Goal: Task Accomplishment & Management: Complete application form

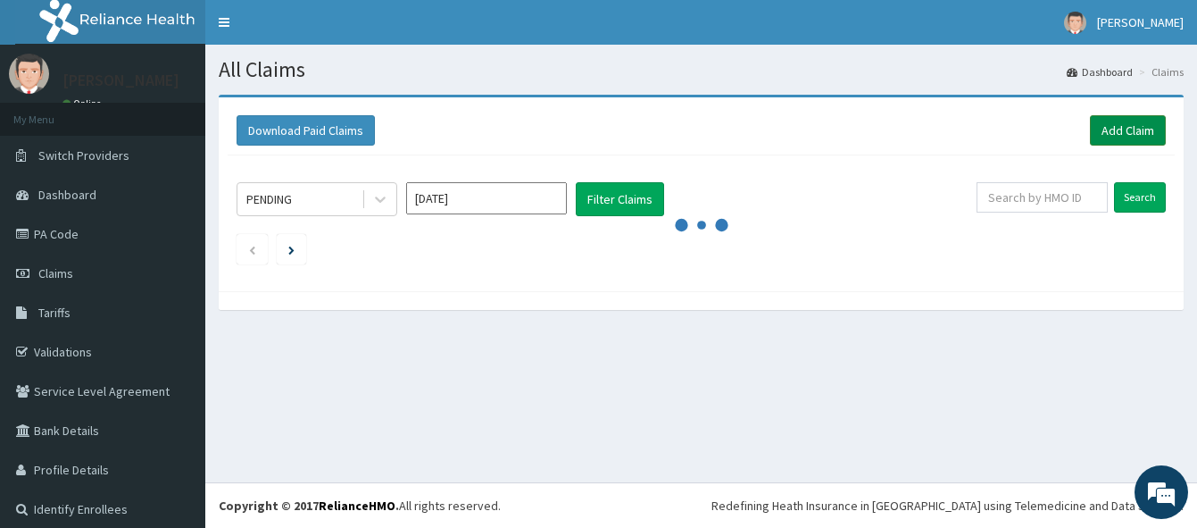
click at [1111, 130] on link "Add Claim" at bounding box center [1128, 130] width 76 height 30
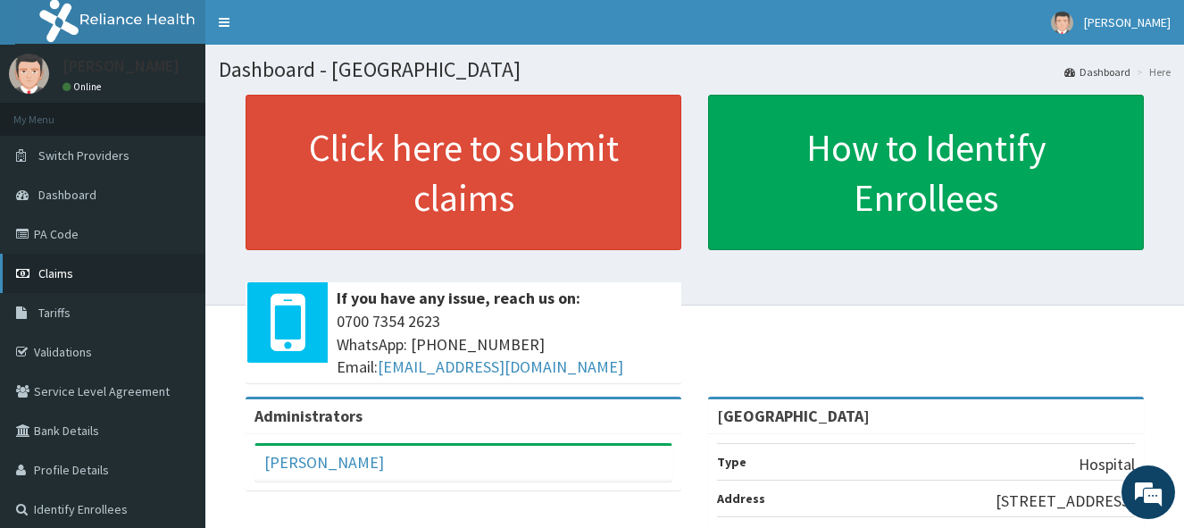
click at [54, 269] on span "Claims" at bounding box center [55, 273] width 35 height 16
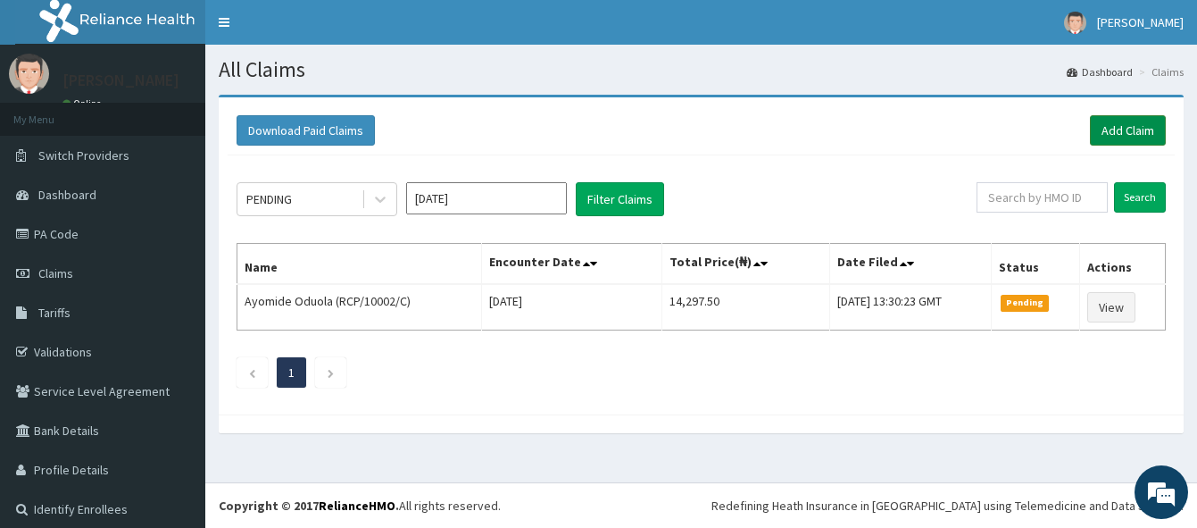
click at [1118, 129] on link "Add Claim" at bounding box center [1128, 130] width 76 height 30
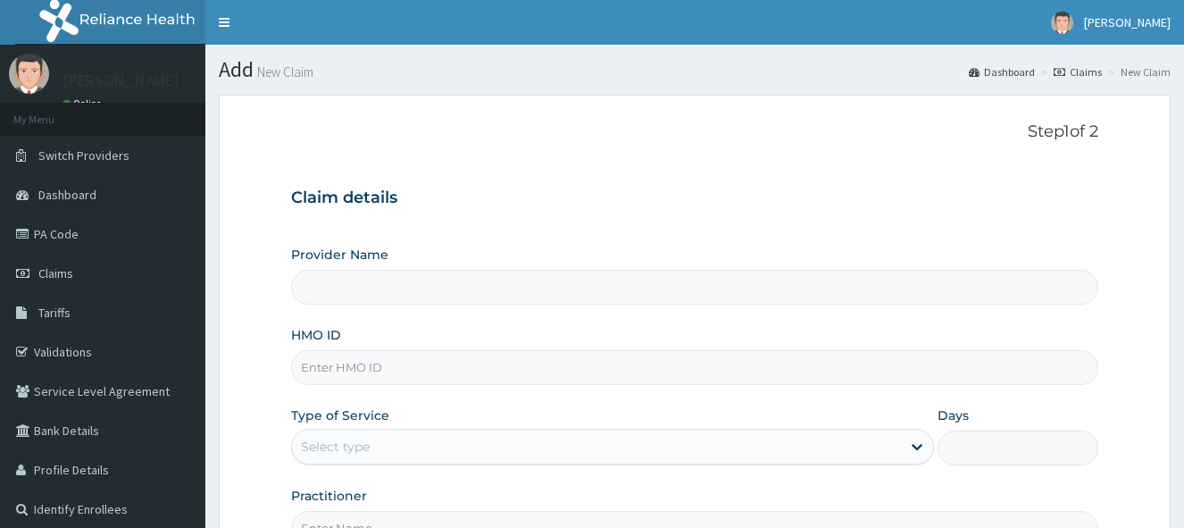
click at [549, 378] on input "HMO ID" at bounding box center [694, 367] width 807 height 35
type input "LADE HOSPITAL"
paste input "QAO/10622/A"
type input "QAO/10622/A"
click at [693, 448] on div "Select type" at bounding box center [596, 446] width 609 height 29
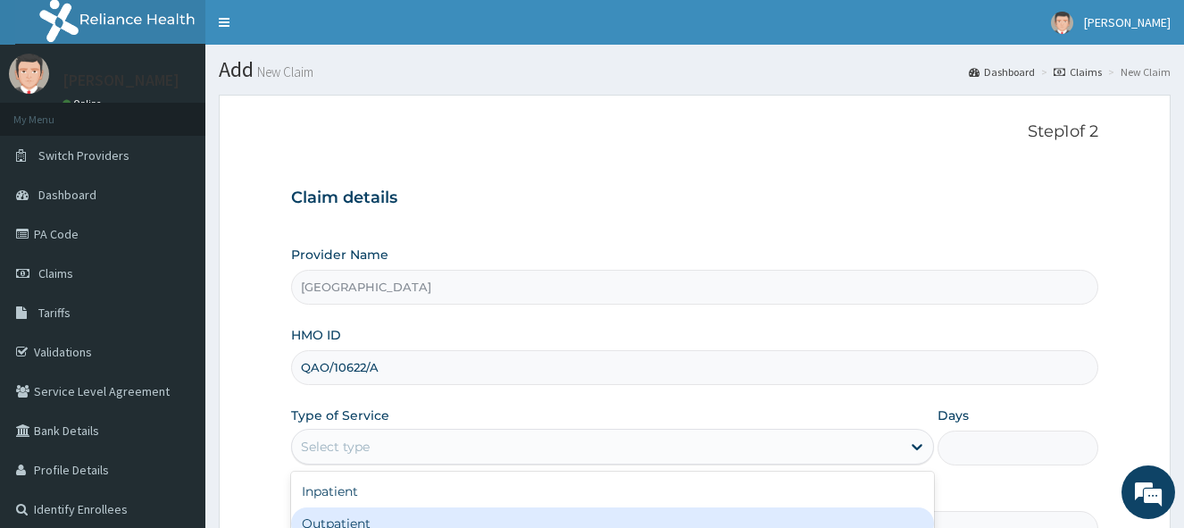
click at [566, 516] on div "Outpatient" at bounding box center [612, 523] width 643 height 32
type input "1"
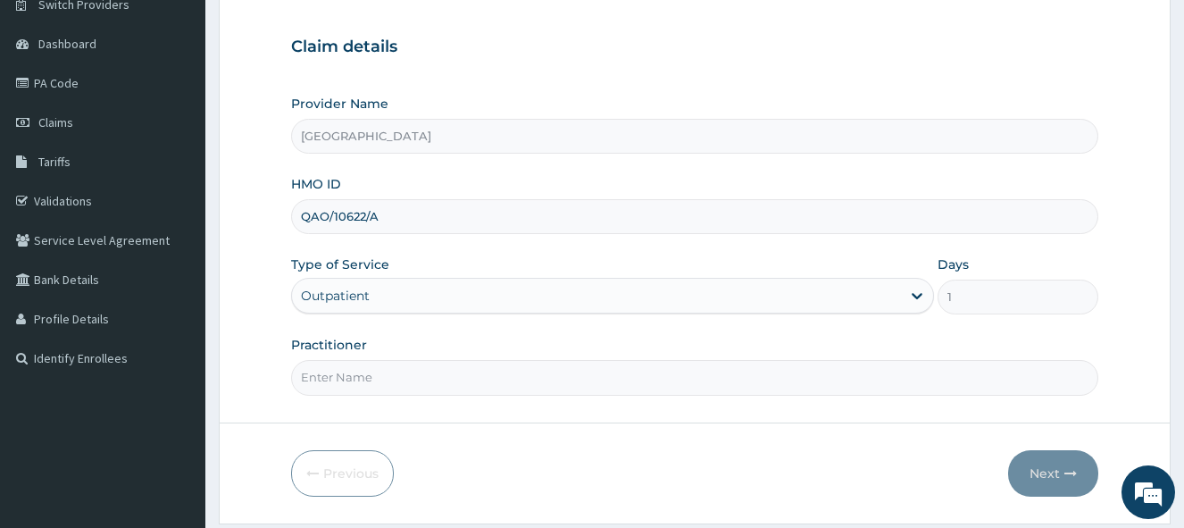
scroll to position [154, 0]
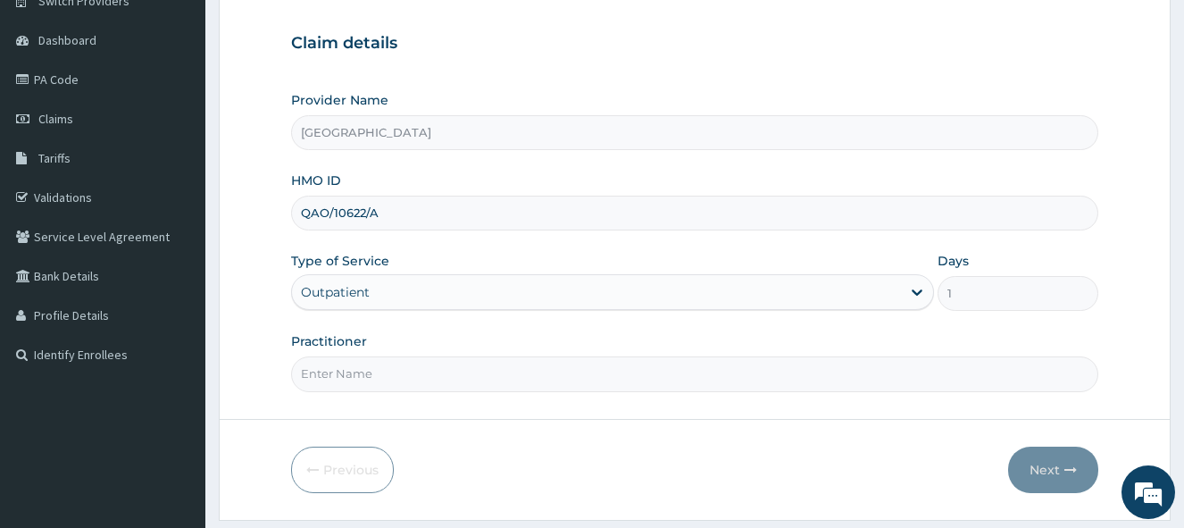
click at [719, 375] on input "Practitioner" at bounding box center [694, 373] width 807 height 35
type input "Dr Onafujabi"
click at [1059, 470] on button "Next" at bounding box center [1053, 469] width 90 height 46
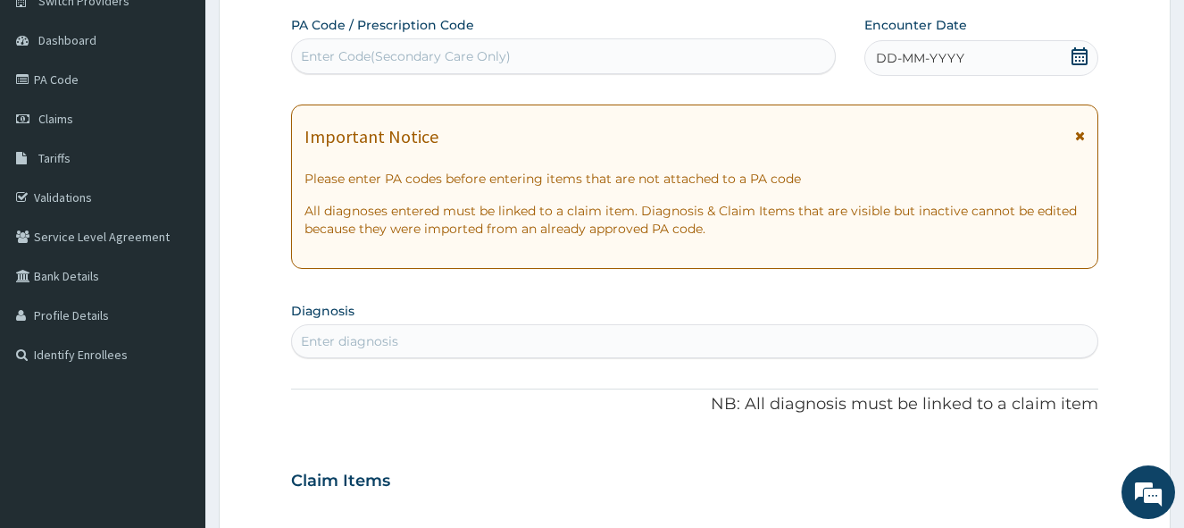
click at [1042, 58] on div "DD-MM-YYYY" at bounding box center [981, 58] width 234 height 36
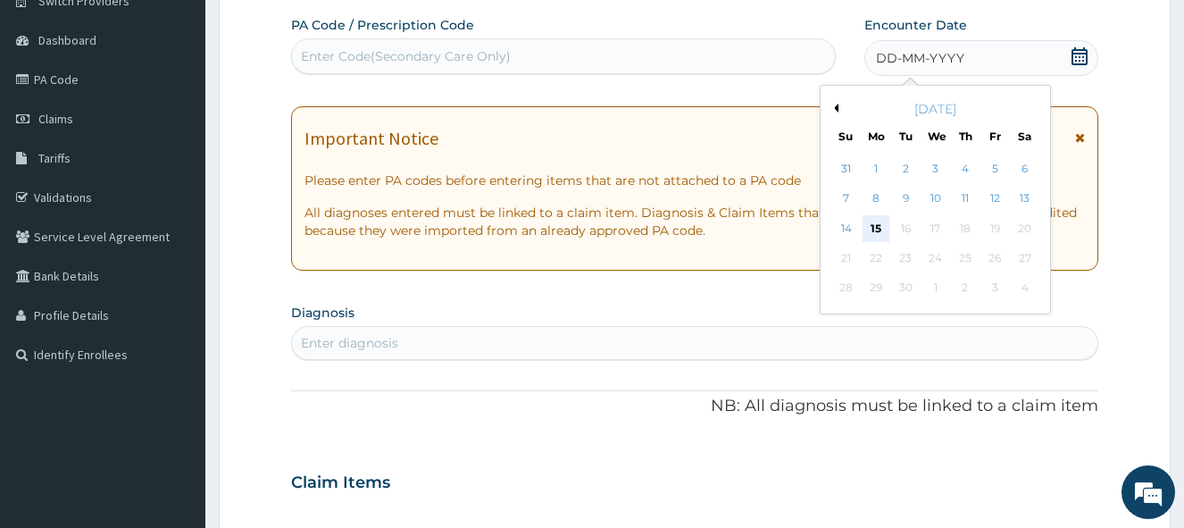
click at [876, 231] on div "15" at bounding box center [875, 228] width 27 height 27
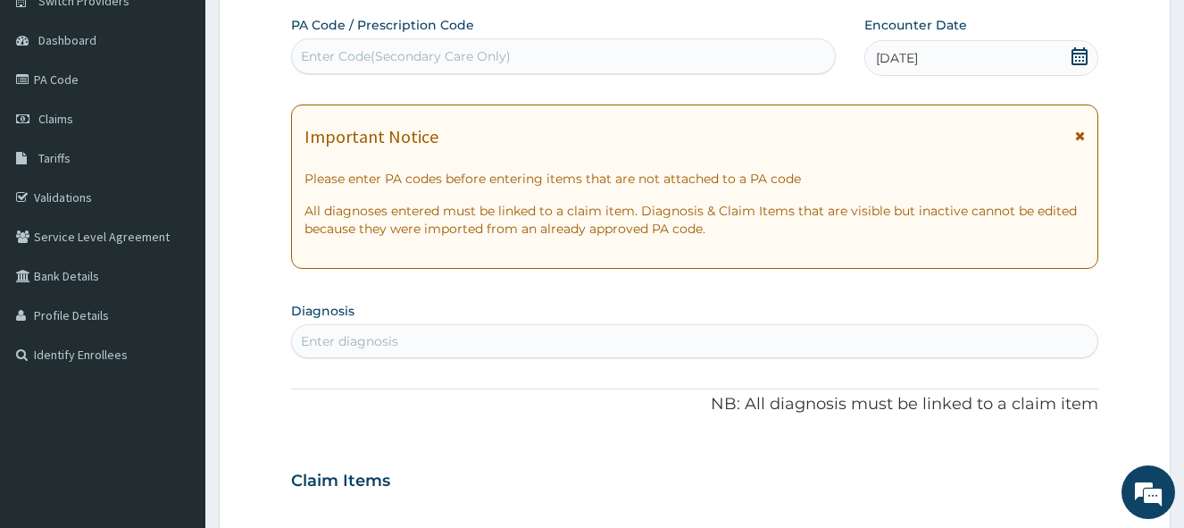
click at [490, 334] on div "Enter diagnosis" at bounding box center [694, 341] width 805 height 29
type input "insomni"
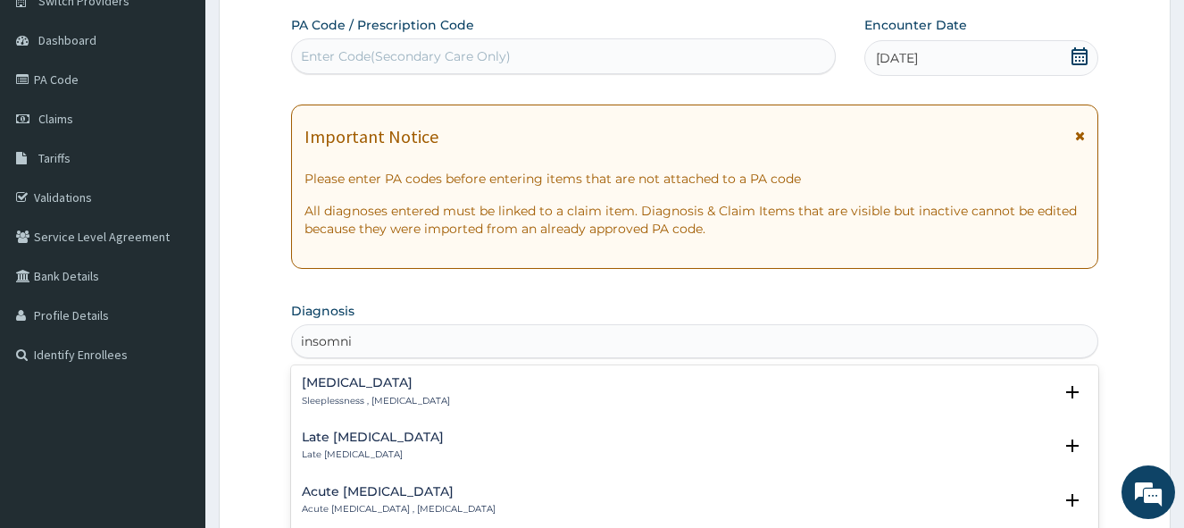
click at [312, 403] on p "Sleeplessness , Insomnia" at bounding box center [376, 401] width 148 height 12
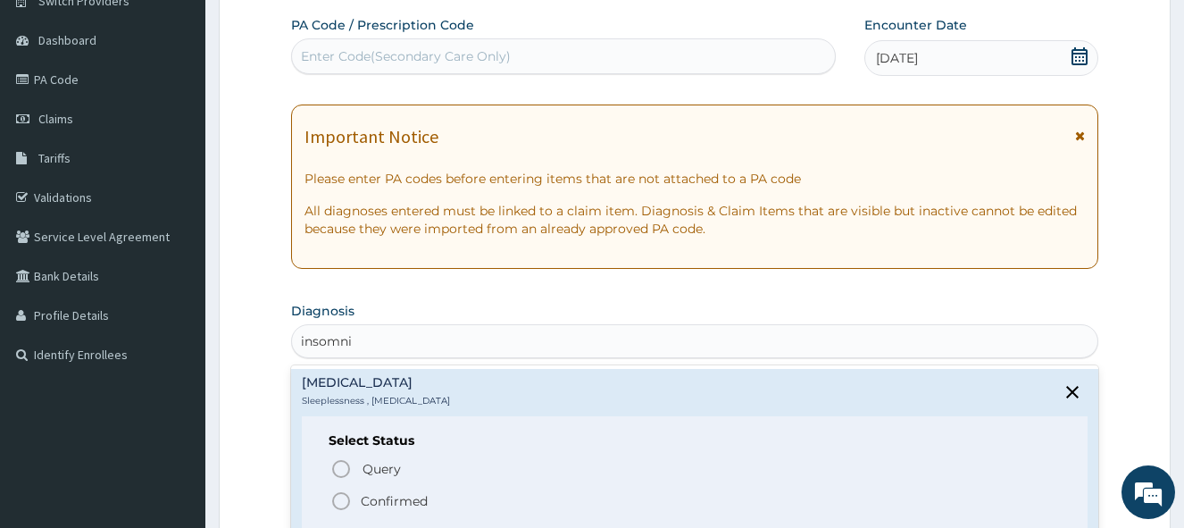
click at [342, 505] on icon "status option filled" at bounding box center [340, 500] width 21 height 21
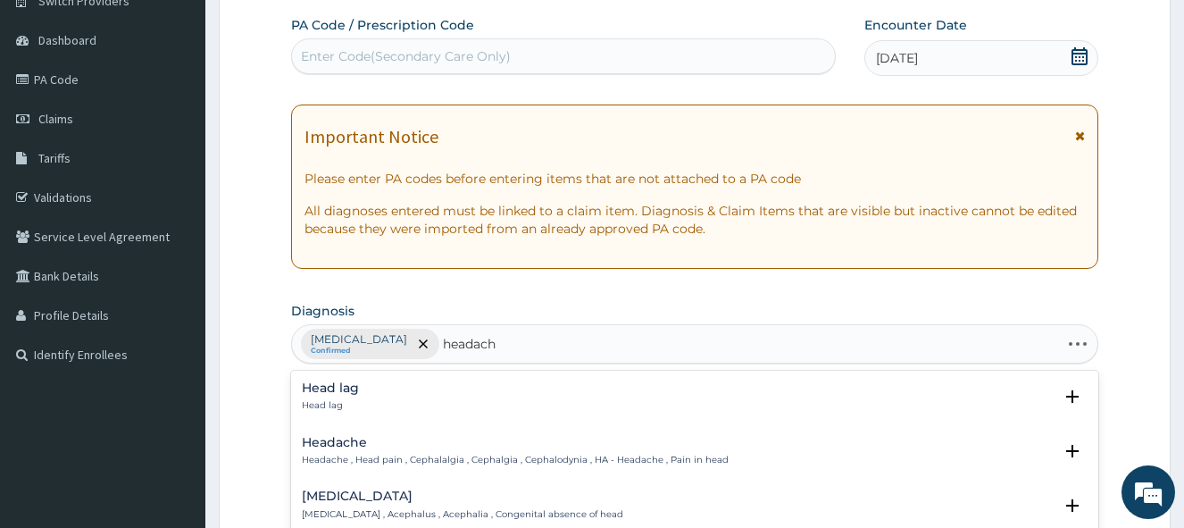
type input "headache"
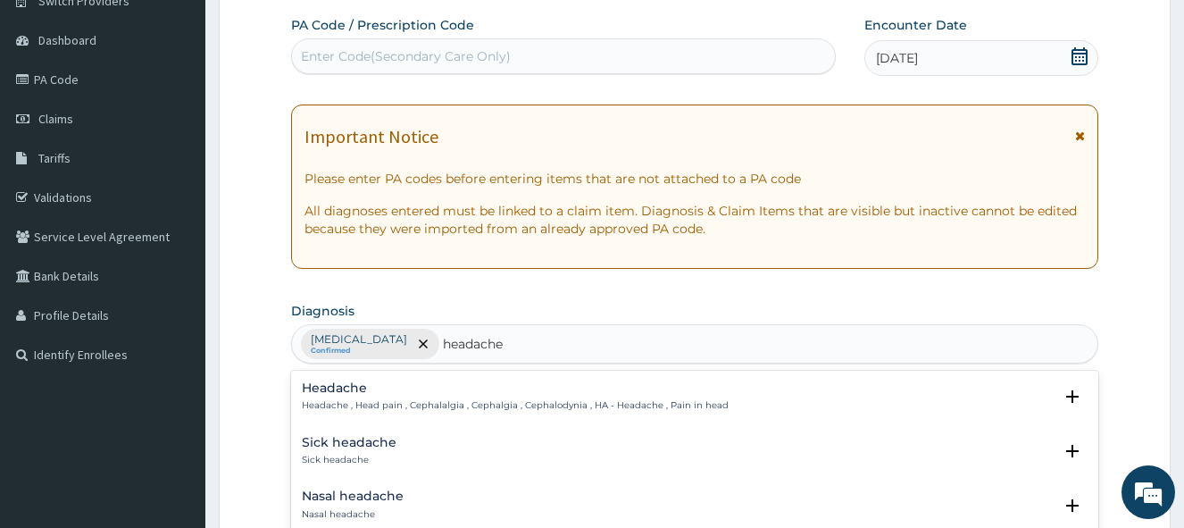
click at [351, 394] on h4 "Headache" at bounding box center [515, 387] width 427 height 13
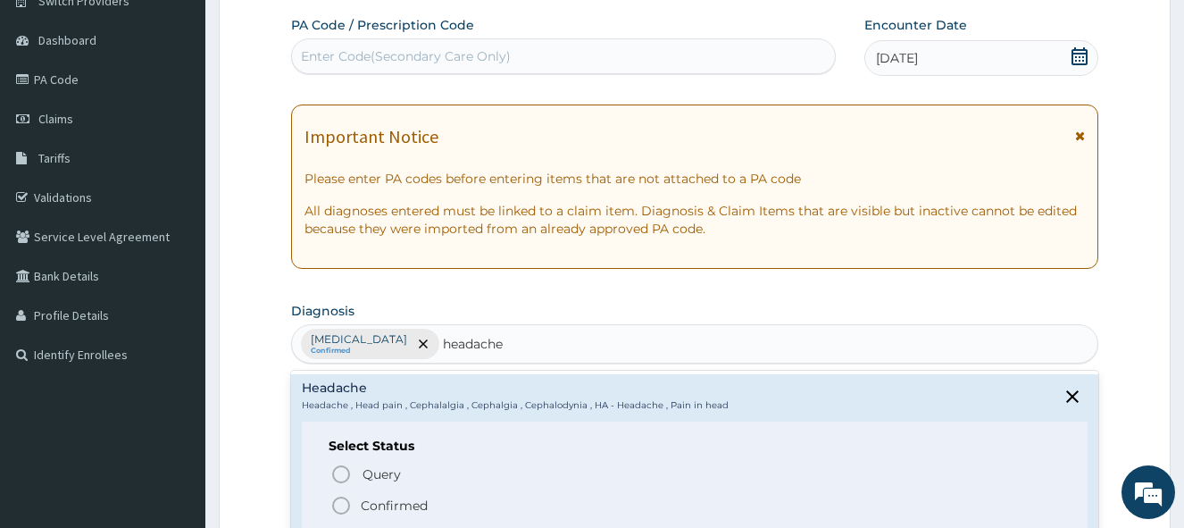
click at [337, 502] on icon "status option filled" at bounding box center [340, 505] width 21 height 21
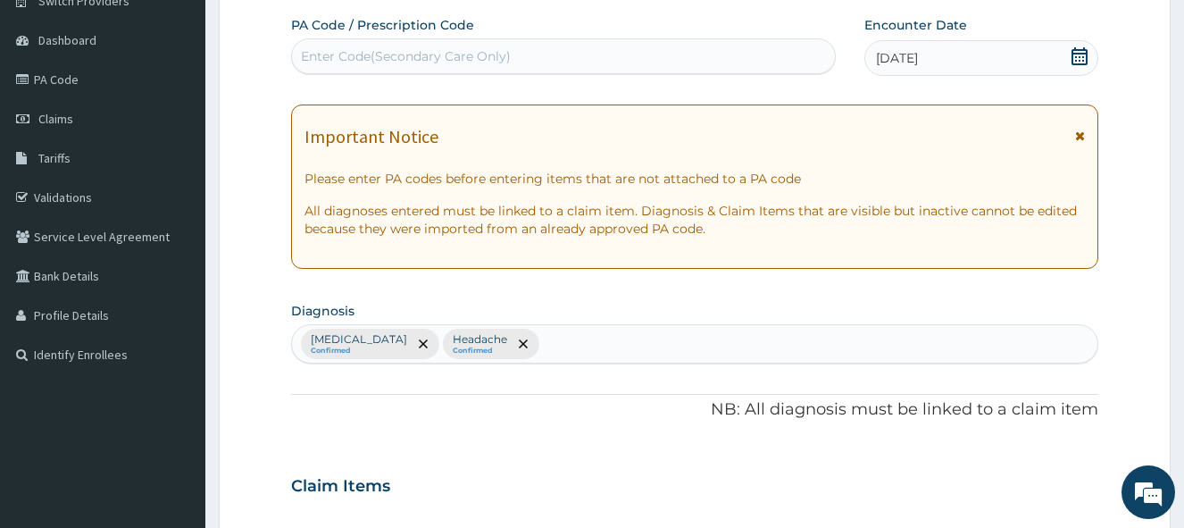
scroll to position [616, 0]
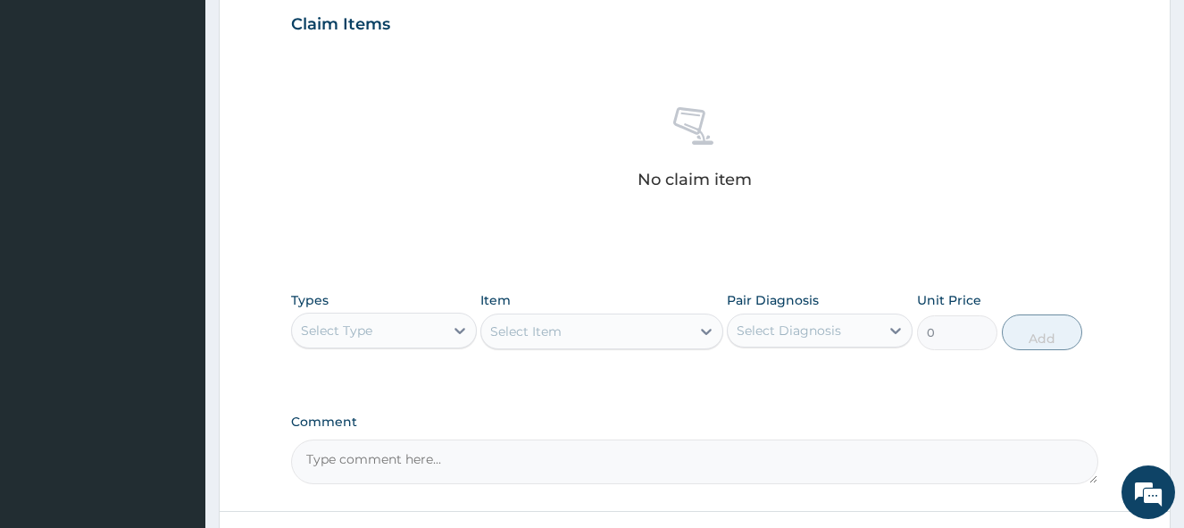
click at [456, 350] on div "Types Select Type Item Select Item Pair Diagnosis Select Diagnosis Unit Price 0…" at bounding box center [694, 320] width 807 height 77
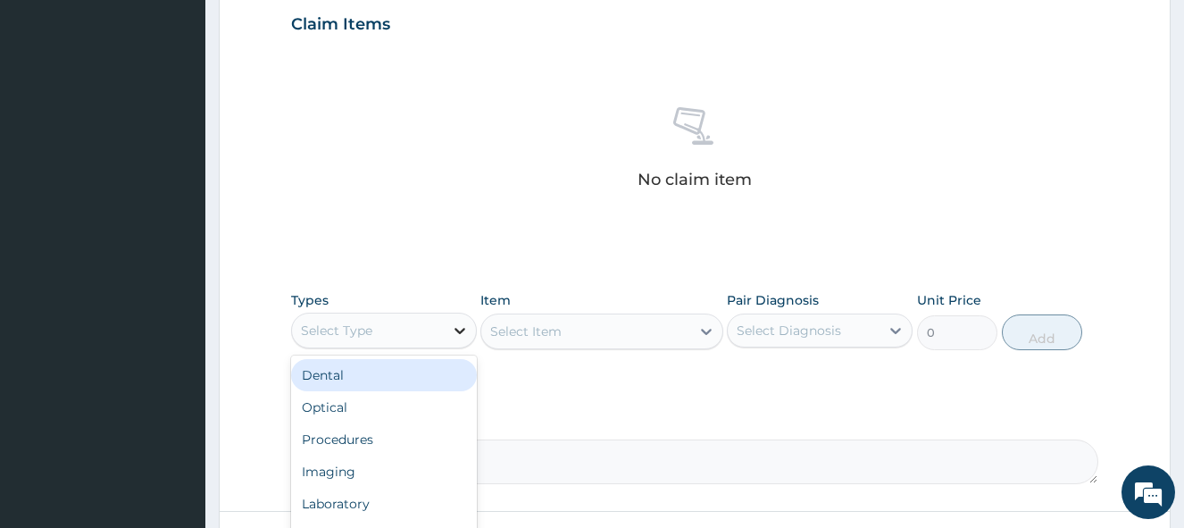
click at [458, 335] on icon at bounding box center [460, 330] width 18 height 18
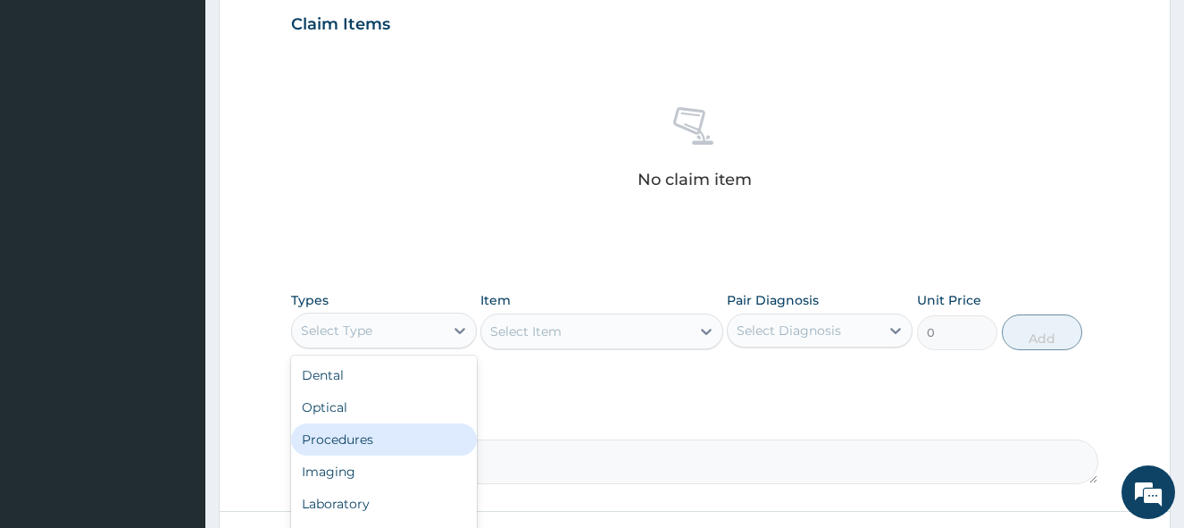
click at [385, 445] on div "Procedures" at bounding box center [384, 439] width 186 height 32
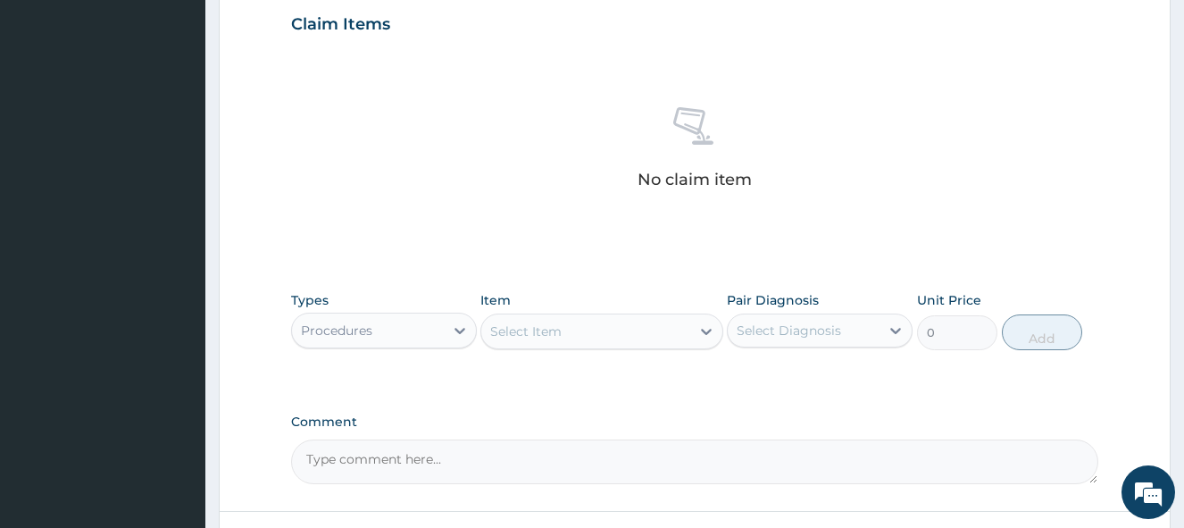
click at [553, 333] on div "Select Item" at bounding box center [525, 331] width 71 height 18
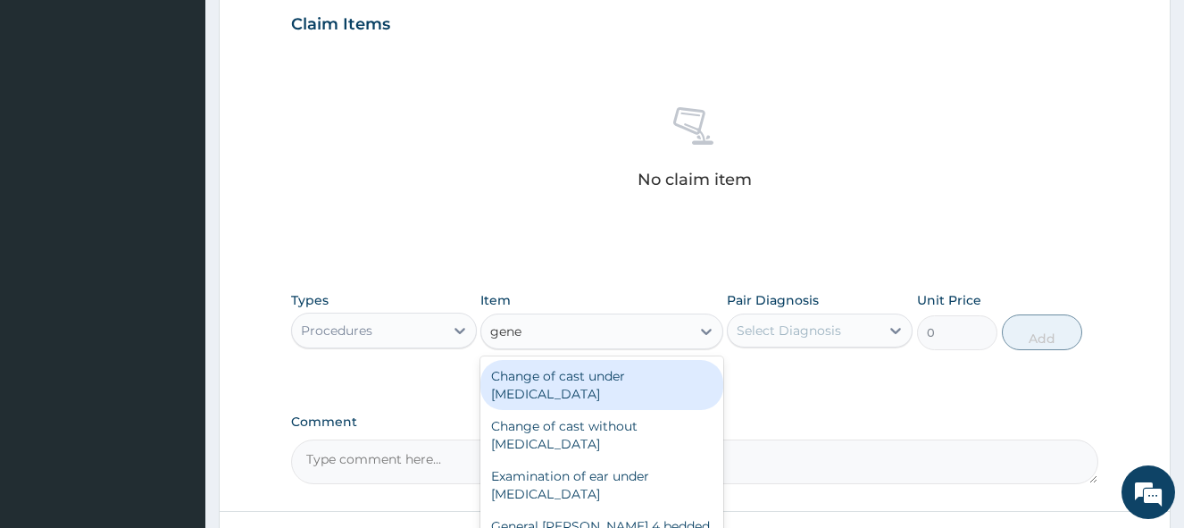
type input "gener"
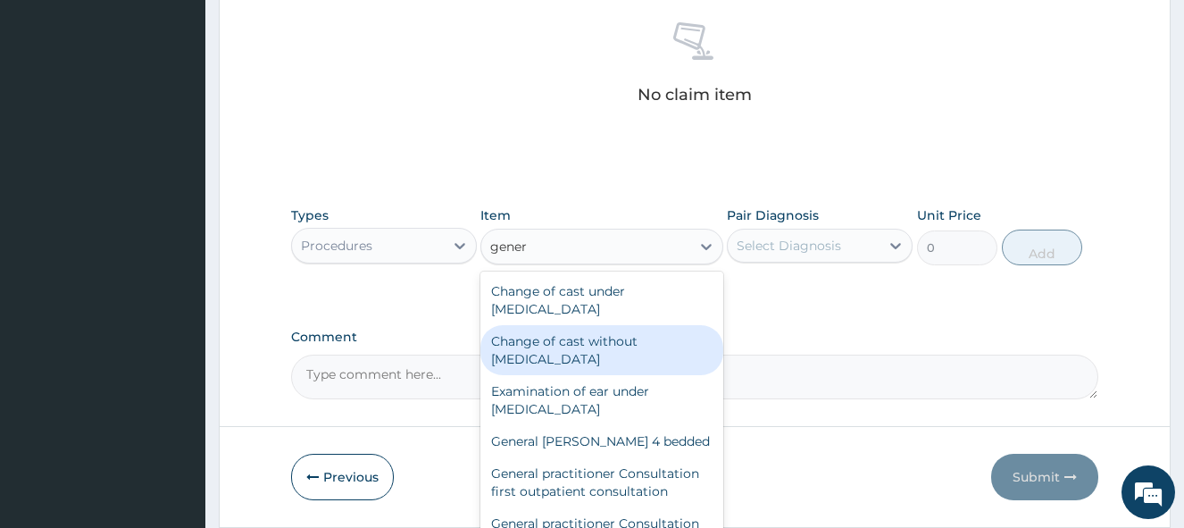
scroll to position [760, 0]
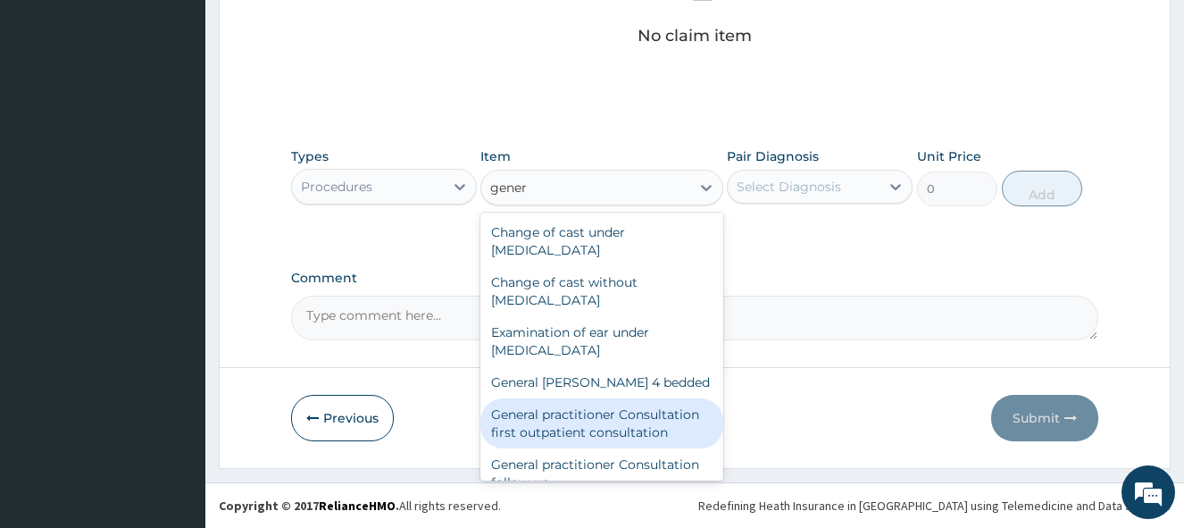
click at [606, 426] on div "General practitioner Consultation first outpatient consultation" at bounding box center [601, 423] width 242 height 50
type input "3547.5"
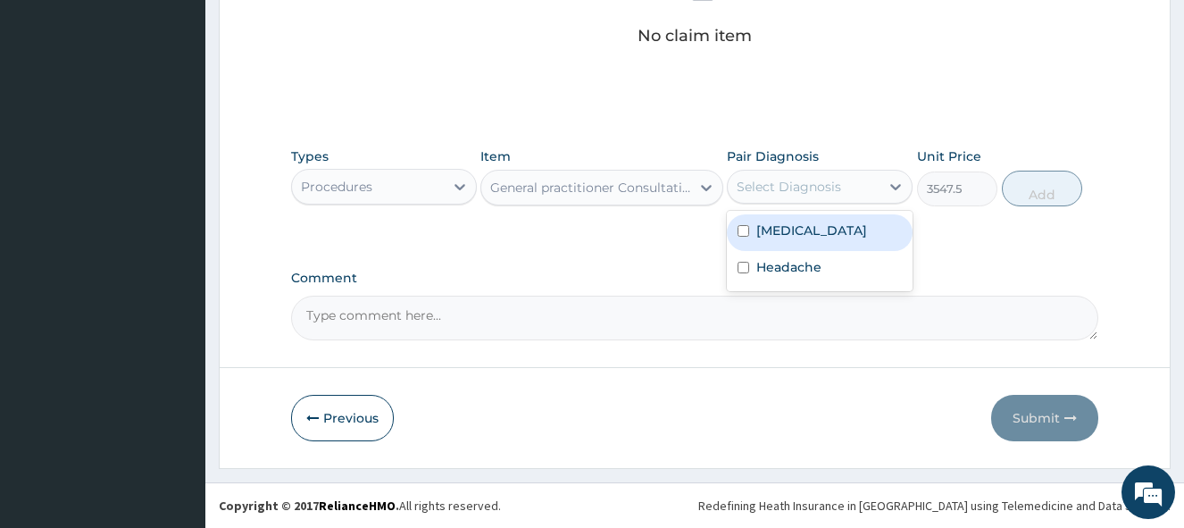
click at [841, 184] on div "Select Diagnosis" at bounding box center [803, 186] width 152 height 29
click at [777, 239] on div "Insomnia" at bounding box center [820, 232] width 186 height 37
checkbox input "true"
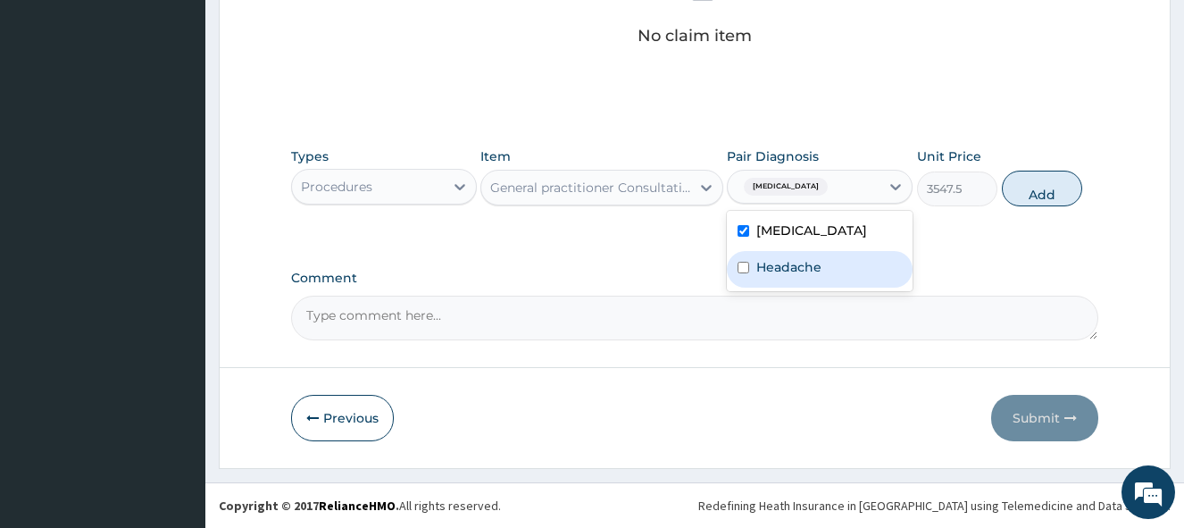
click at [779, 258] on label "Headache" at bounding box center [788, 267] width 65 height 18
checkbox input "true"
click at [1033, 187] on button "Add" at bounding box center [1042, 188] width 80 height 36
type input "0"
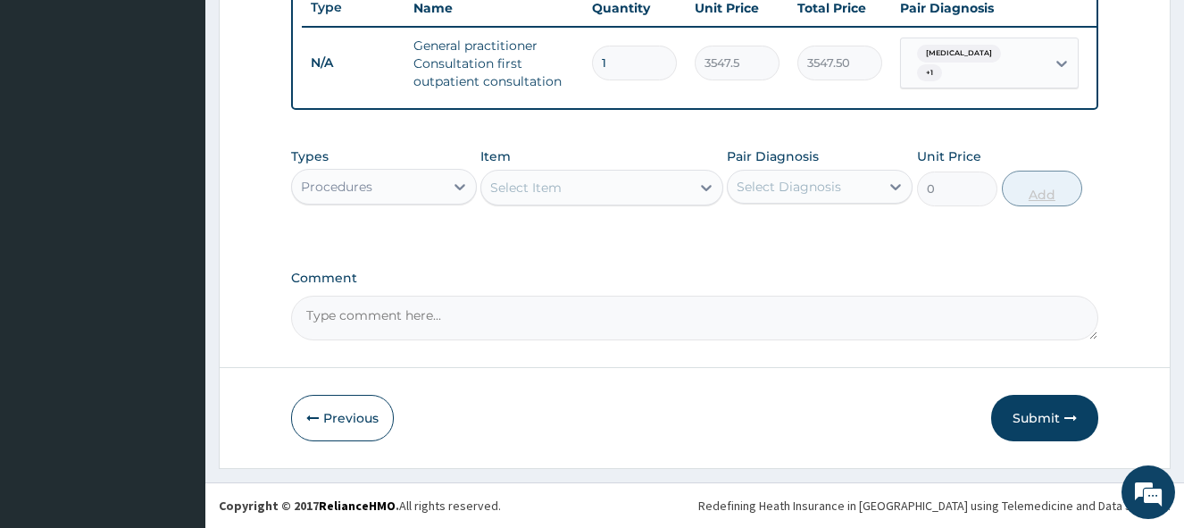
scroll to position [698, 0]
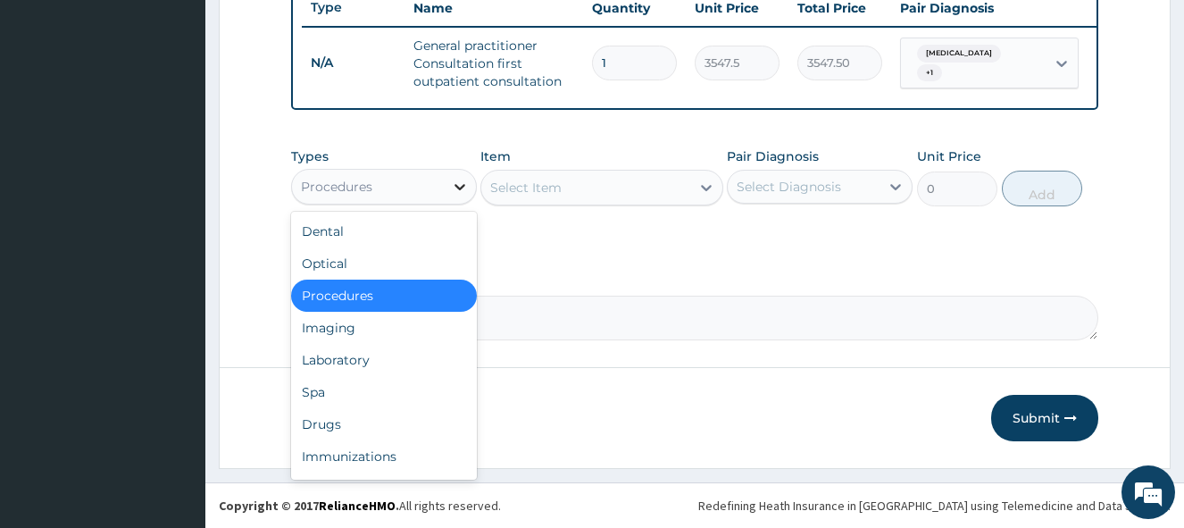
click at [446, 186] on div at bounding box center [460, 186] width 32 height 32
click at [338, 427] on div "Drugs" at bounding box center [384, 424] width 186 height 32
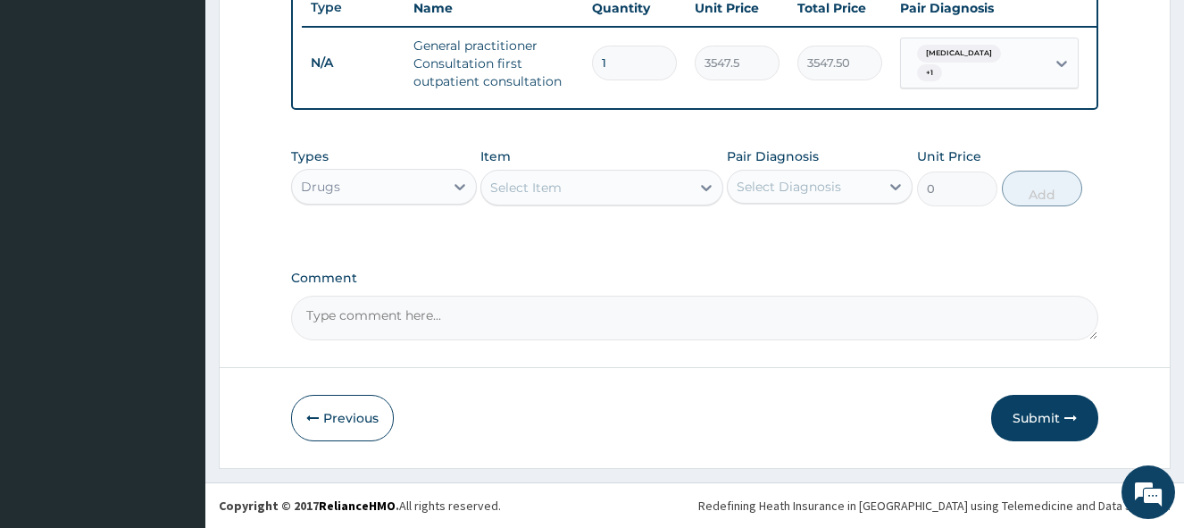
click at [615, 194] on div "Select Item" at bounding box center [585, 187] width 208 height 29
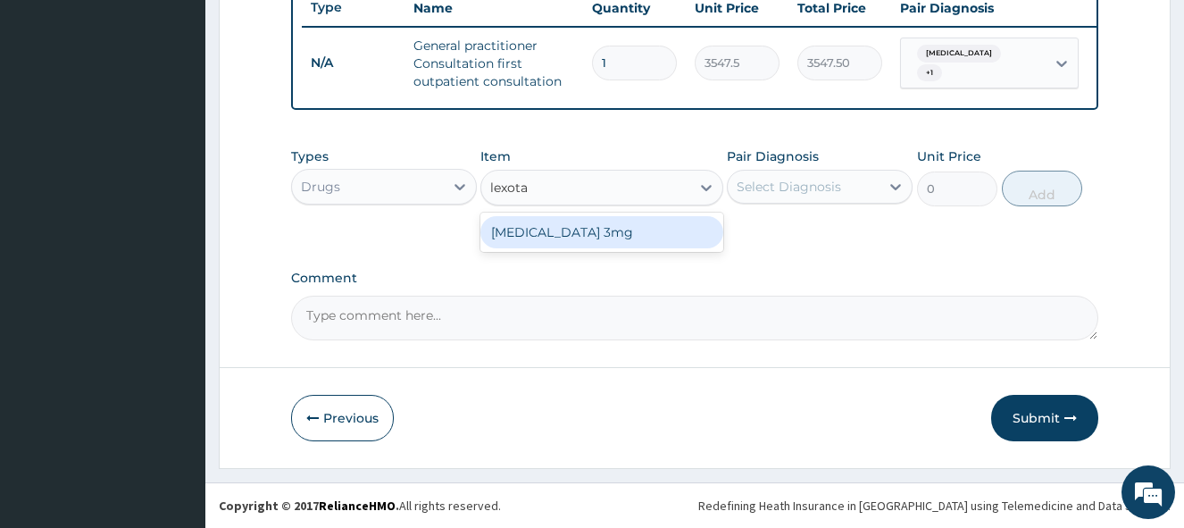
type input "lexotan"
click at [578, 233] on div "Lexotan 3mg" at bounding box center [601, 232] width 242 height 32
type input "59.125"
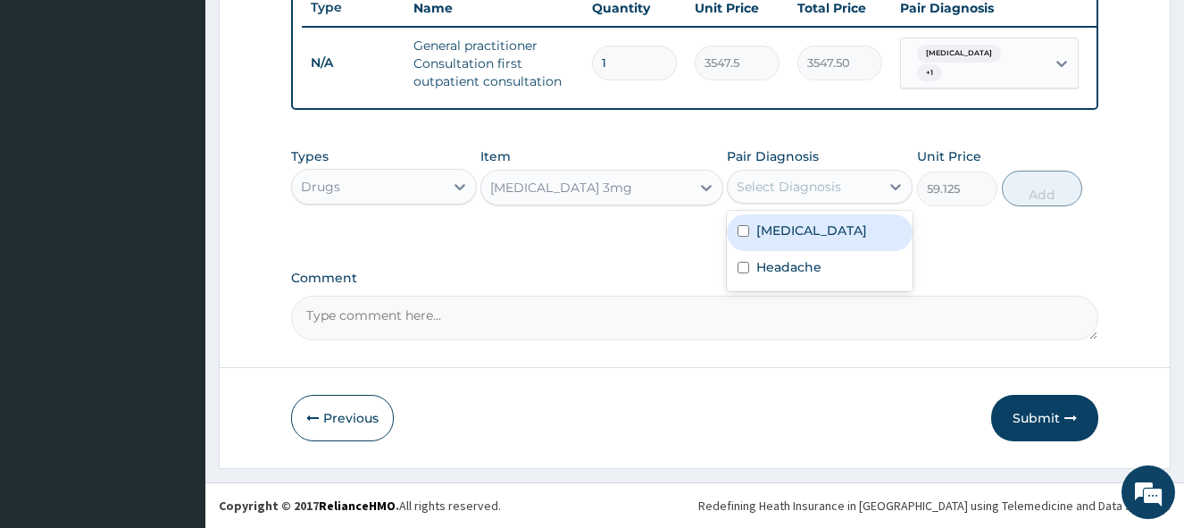
click at [795, 195] on div "Select Diagnosis" at bounding box center [788, 187] width 104 height 18
click at [775, 233] on label "Insomnia" at bounding box center [811, 230] width 111 height 18
checkbox input "true"
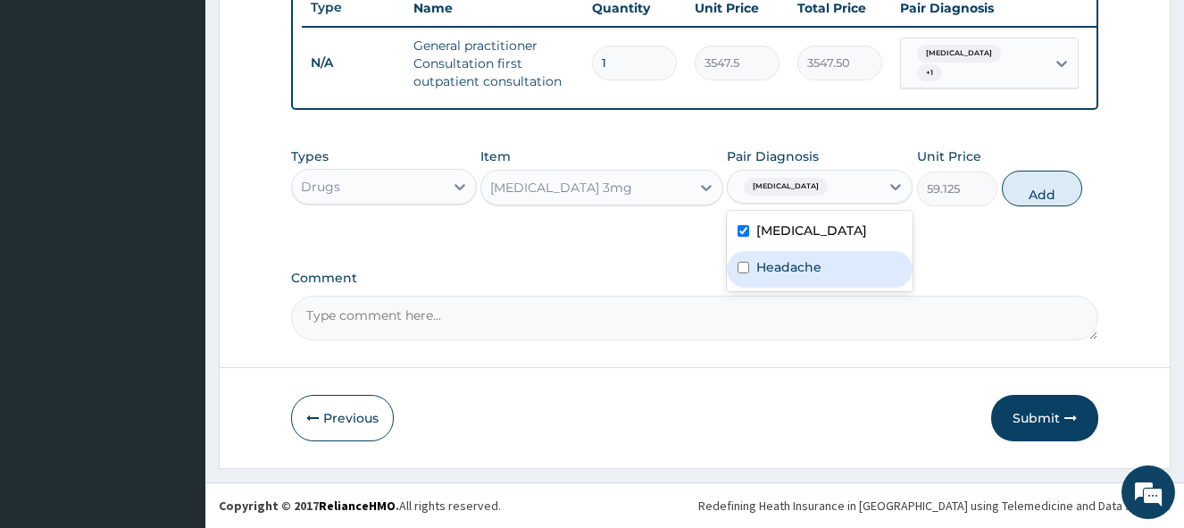
click at [777, 263] on label "Headache" at bounding box center [788, 267] width 65 height 18
checkbox input "true"
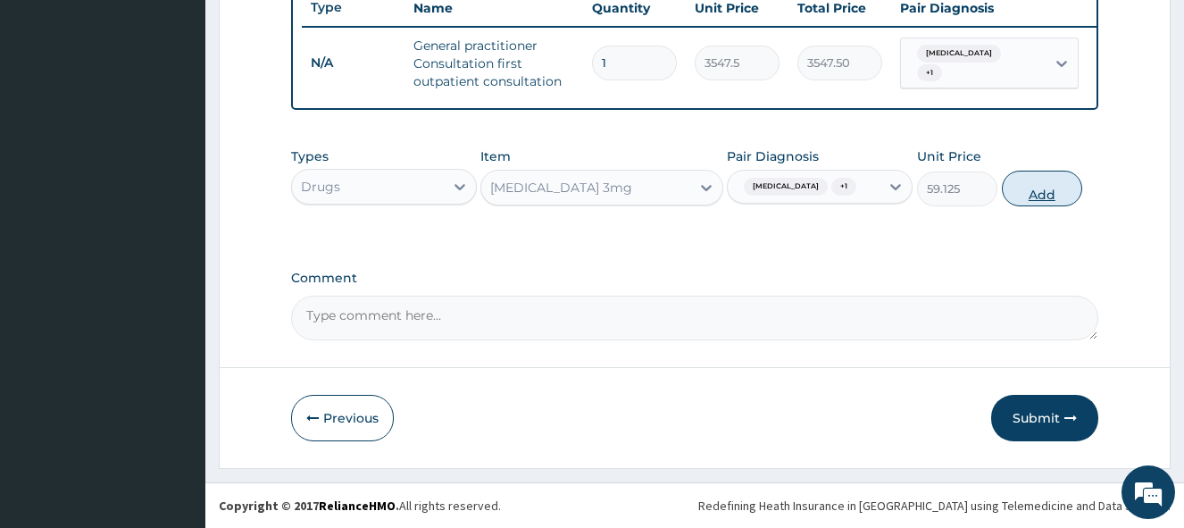
click at [1045, 187] on button "Add" at bounding box center [1042, 188] width 80 height 36
type input "0"
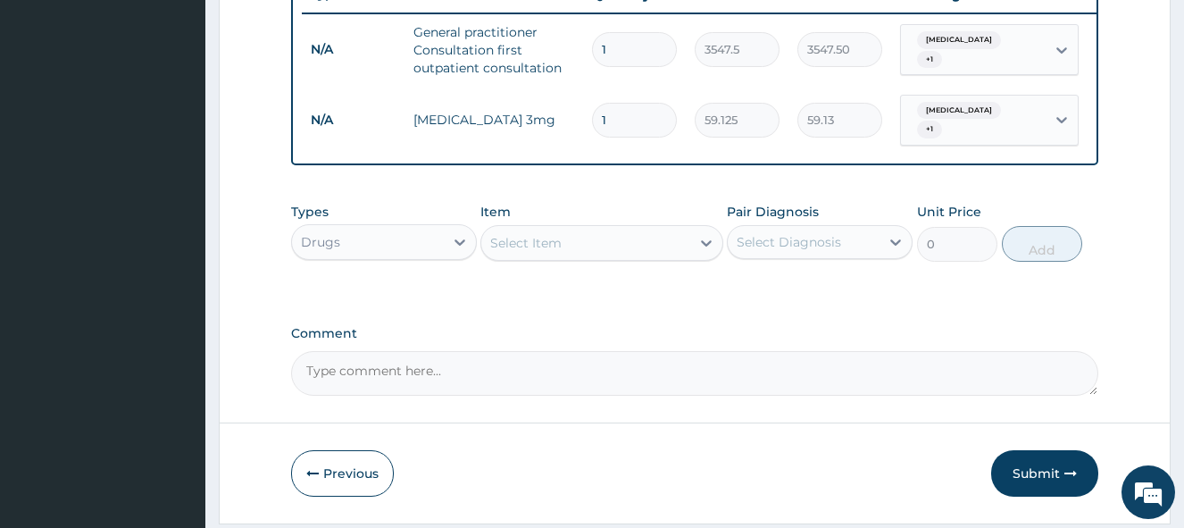
click at [590, 254] on div "Select Item" at bounding box center [585, 243] width 208 height 29
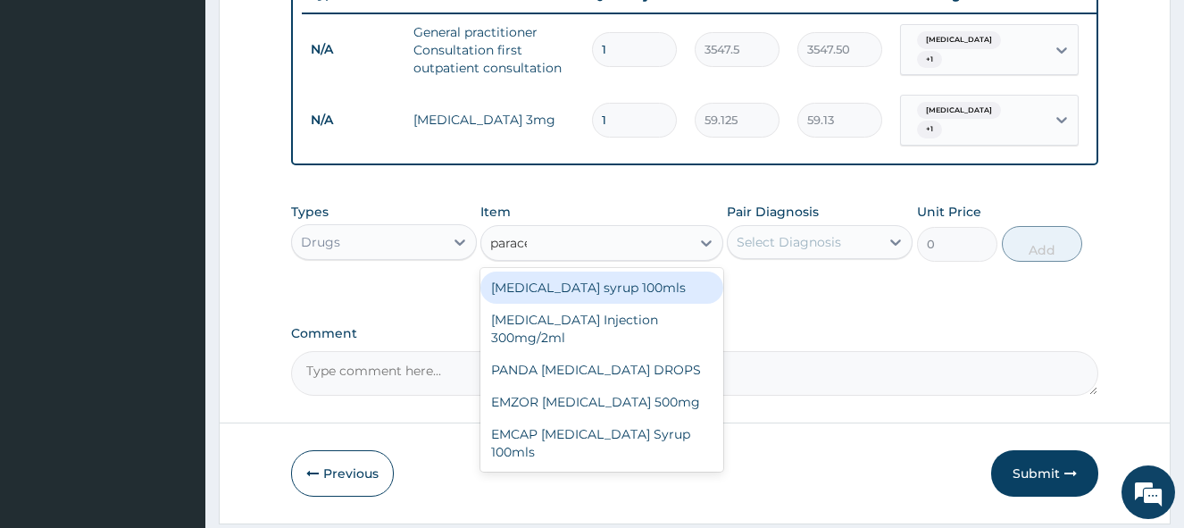
type input "paracet"
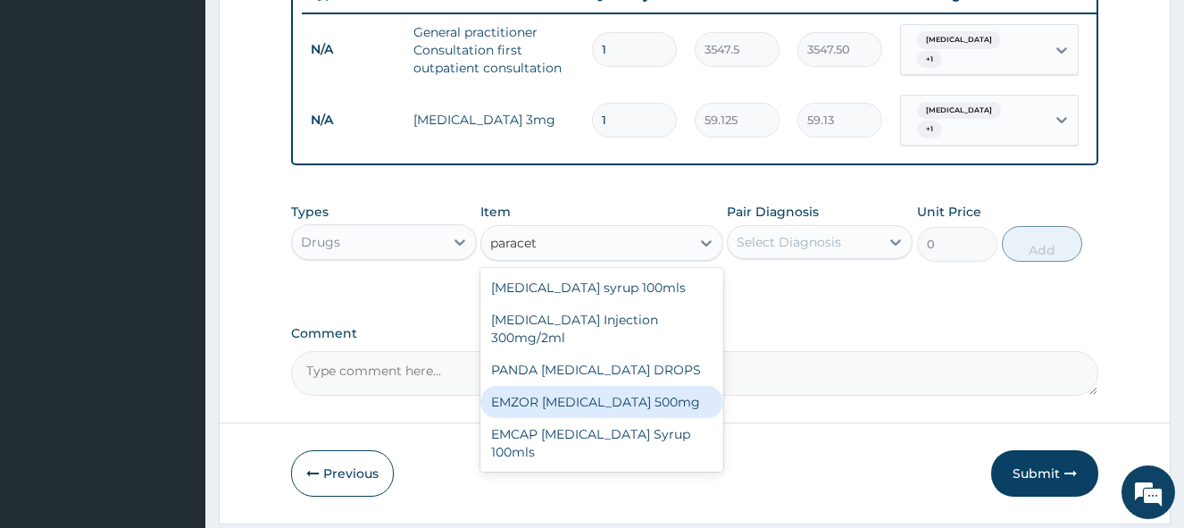
click at [585, 401] on div "EMZOR PARACETAMOL 500mg" at bounding box center [601, 402] width 242 height 32
type input "23.65"
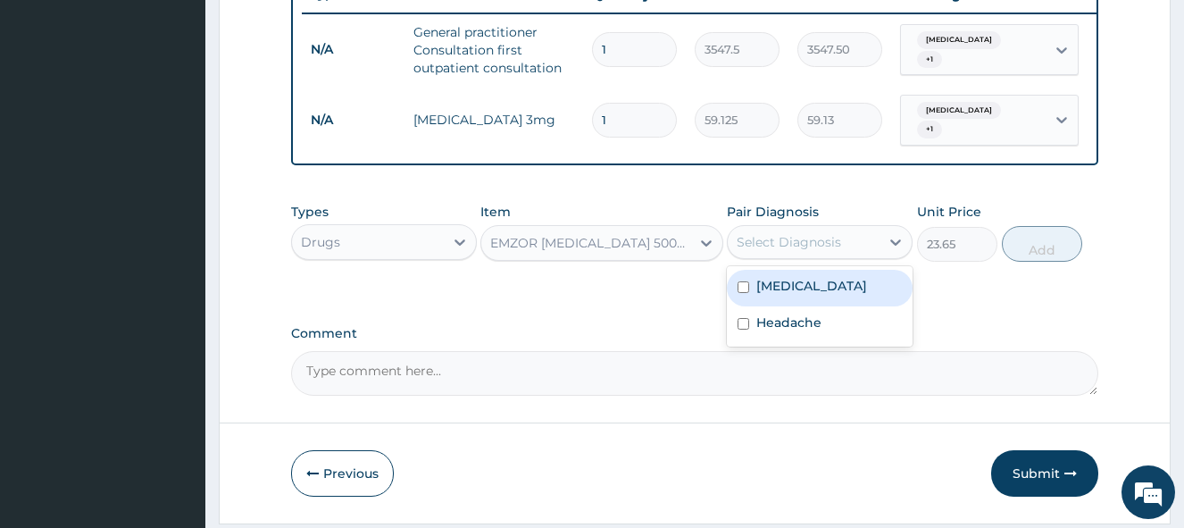
click at [847, 247] on div "Select Diagnosis" at bounding box center [803, 242] width 152 height 29
click at [835, 287] on div "Insomnia" at bounding box center [820, 288] width 186 height 37
checkbox input "true"
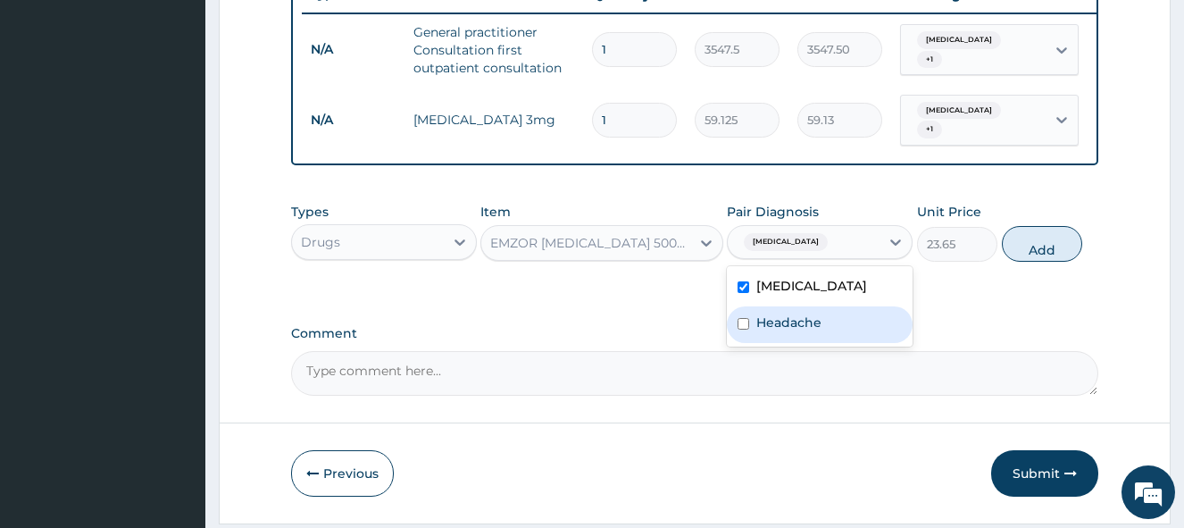
click at [820, 338] on div "Headache" at bounding box center [820, 324] width 186 height 37
checkbox input "true"
click at [1051, 249] on button "Add" at bounding box center [1042, 244] width 80 height 36
type input "0"
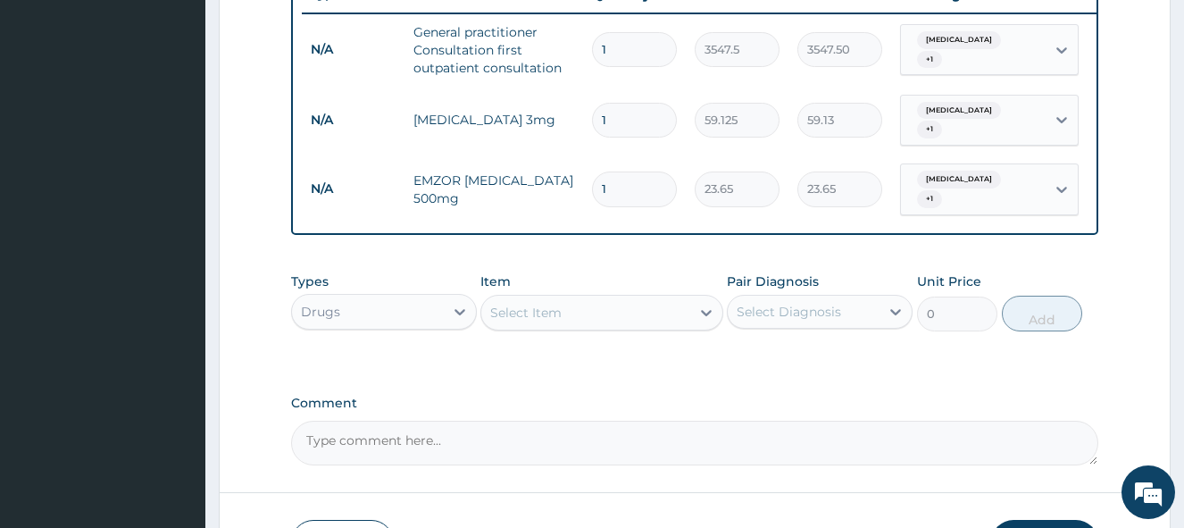
click at [618, 119] on input "1" at bounding box center [634, 120] width 85 height 35
type input "0.00"
type input "5"
type input "295.63"
type input "5"
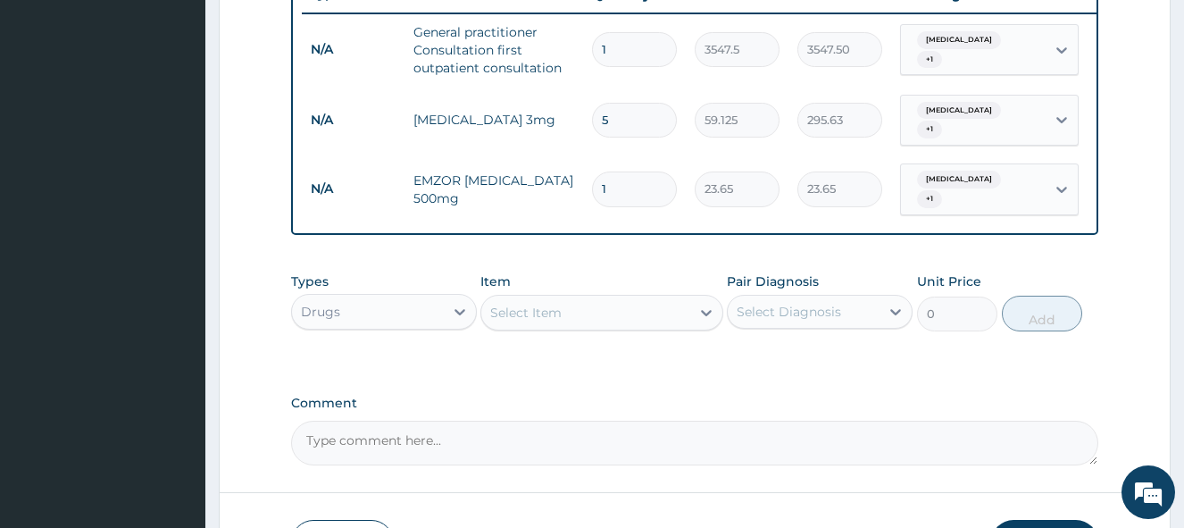
click at [619, 176] on input "1" at bounding box center [634, 188] width 85 height 35
type input "0.00"
type input "2"
type input "47.30"
type input "20"
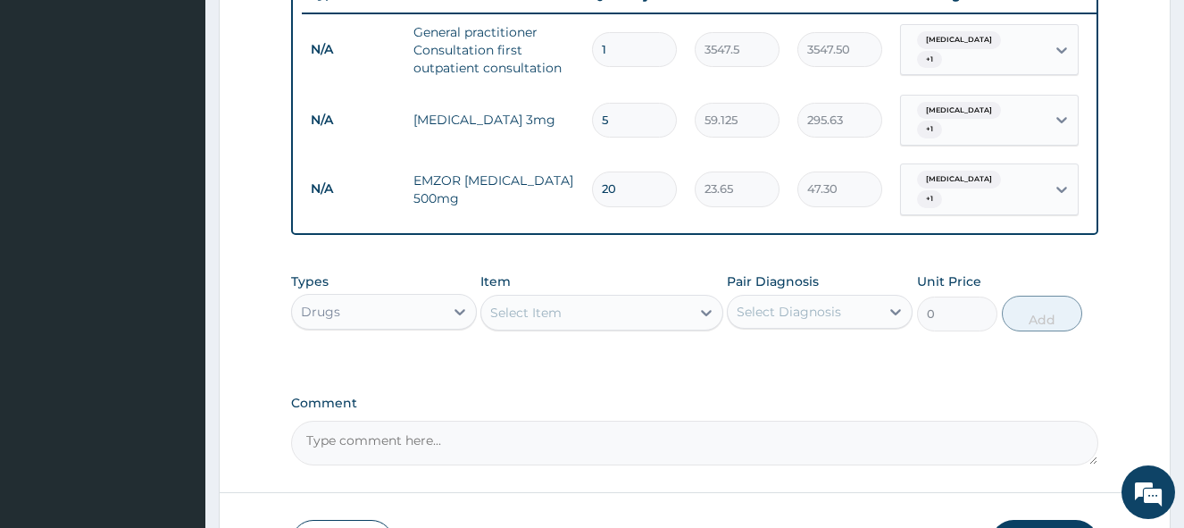
type input "473.00"
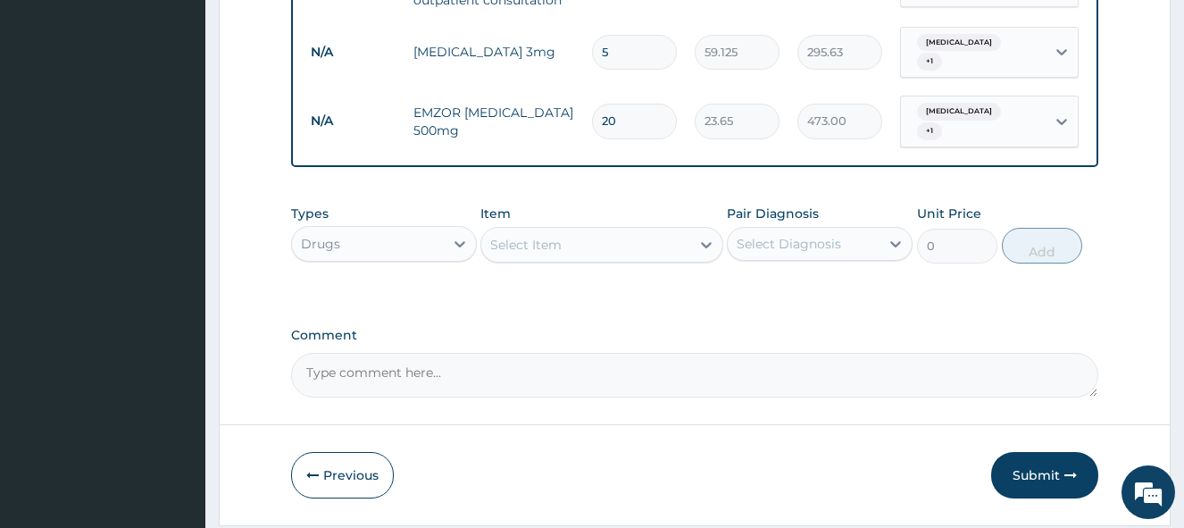
scroll to position [821, 0]
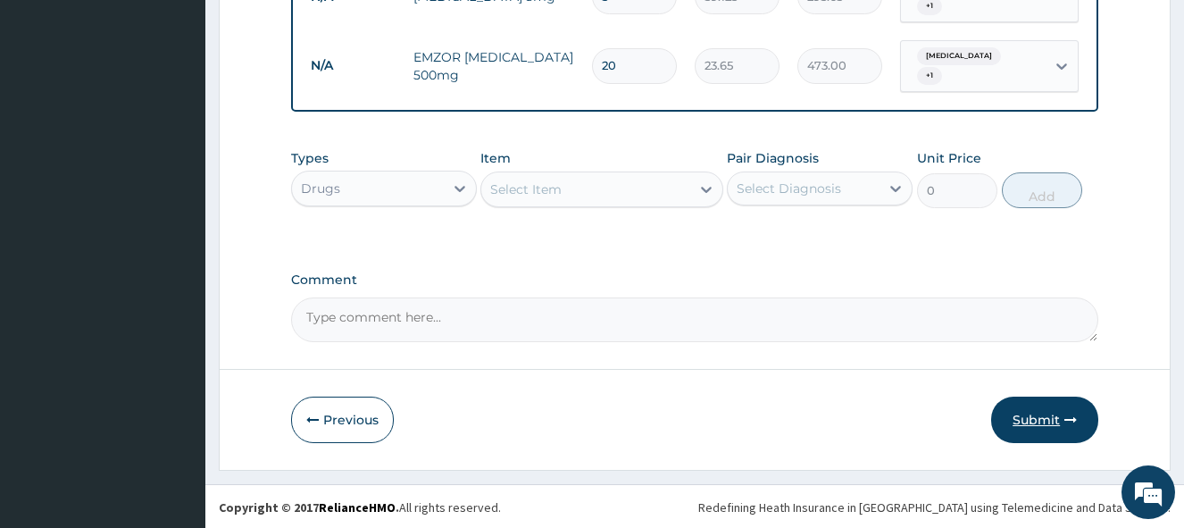
type input "20"
click at [1051, 416] on button "Submit" at bounding box center [1044, 419] width 107 height 46
